Goal: Task Accomplishment & Management: Use online tool/utility

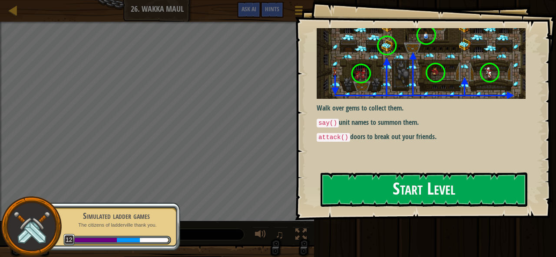
click at [349, 200] on button "Start Level" at bounding box center [423, 190] width 207 height 34
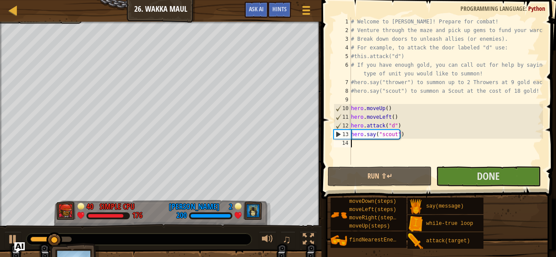
click at [374, 144] on div "# Welcome to [PERSON_NAME]! Prepare for combat! # Venture through the maze and …" at bounding box center [446, 99] width 194 height 165
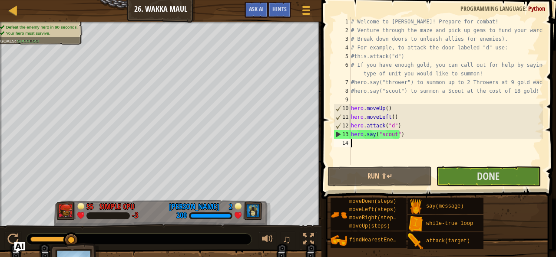
click at [365, 151] on div "# Welcome to [PERSON_NAME]! Prepare for combat! # Venture through the maze and …" at bounding box center [446, 99] width 194 height 165
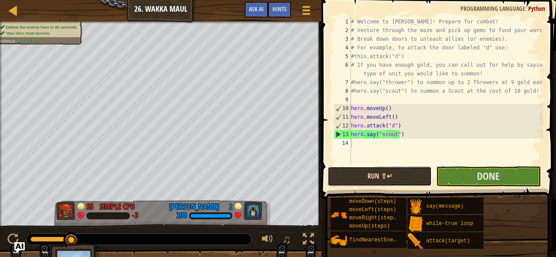
click at [356, 167] on button "Run ⇧↵" at bounding box center [379, 177] width 104 height 20
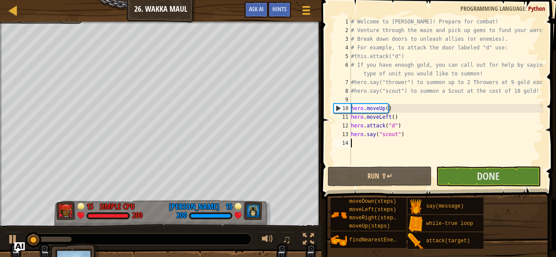
click at [368, 151] on div "# Welcome to [PERSON_NAME]! Prepare for combat! # Venture through the maze and …" at bounding box center [446, 99] width 194 height 165
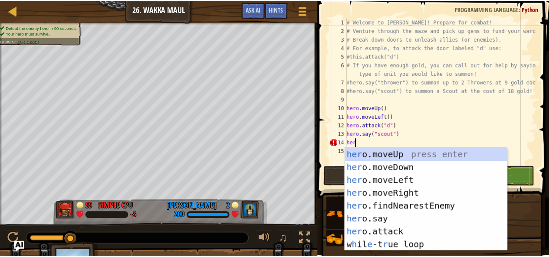
scroll to position [4, 0]
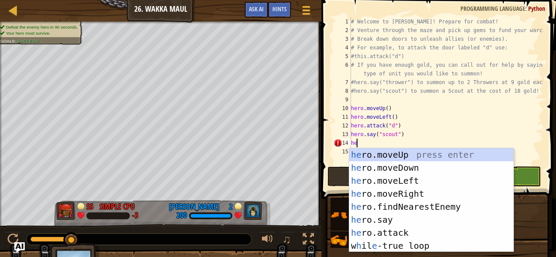
type textarea "h"
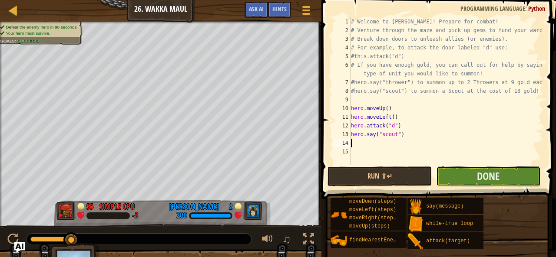
click at [448, 169] on button "Done" at bounding box center [488, 177] width 104 height 20
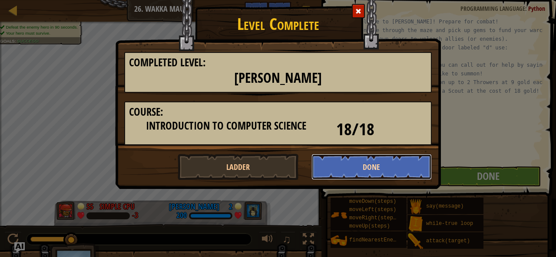
click at [333, 159] on button "Done" at bounding box center [371, 167] width 121 height 26
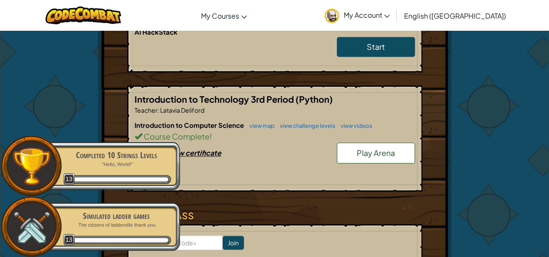
scroll to position [293, 0]
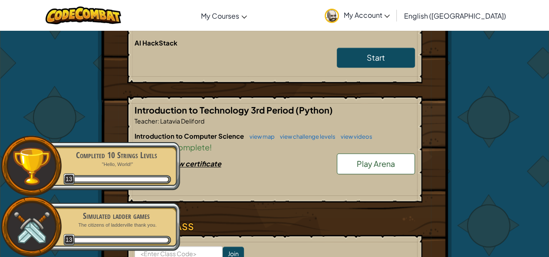
click at [373, 159] on span "Play Arena" at bounding box center [376, 164] width 38 height 10
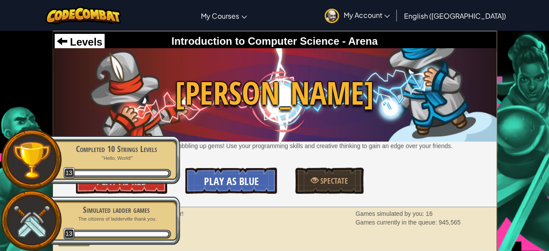
click at [236, 177] on span "Play As Blue" at bounding box center [231, 181] width 55 height 14
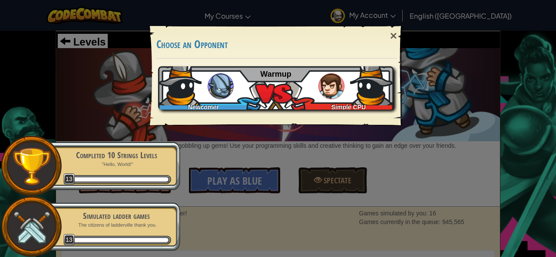
click at [279, 89] on div "Newcomer Simple CPU Warmup" at bounding box center [275, 87] width 235 height 43
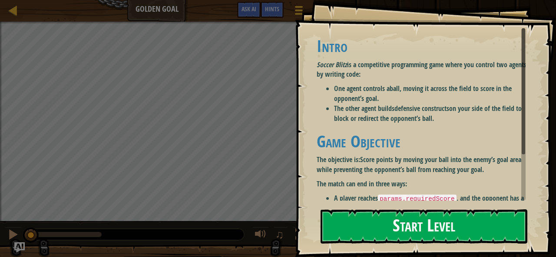
click at [338, 226] on button "Start Level" at bounding box center [423, 227] width 207 height 34
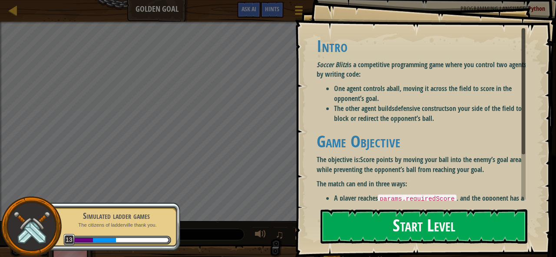
click at [391, 221] on button "Start Level" at bounding box center [423, 227] width 207 height 34
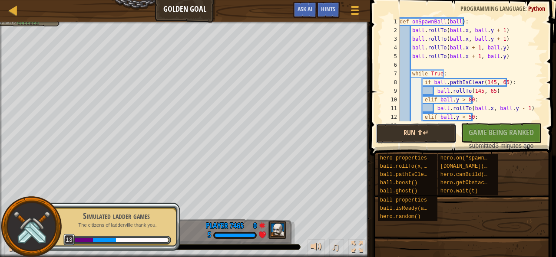
click at [398, 136] on div "1 2 3 4 5 6 7 8 9 10 11 12 13 def onSpawnBall ( ball ) : ball . rollTo ( ball .…" at bounding box center [461, 94] width 188 height 181
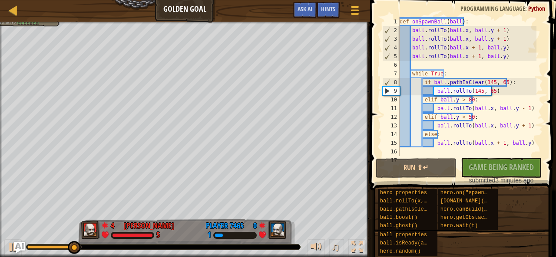
click at [22, 248] on img "Ask AI" at bounding box center [19, 247] width 11 height 11
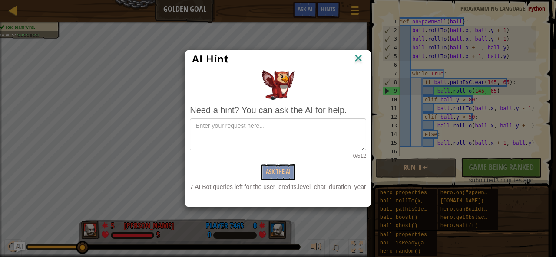
click at [360, 55] on img at bounding box center [357, 59] width 11 height 13
